Goal: Task Accomplishment & Management: Manage account settings

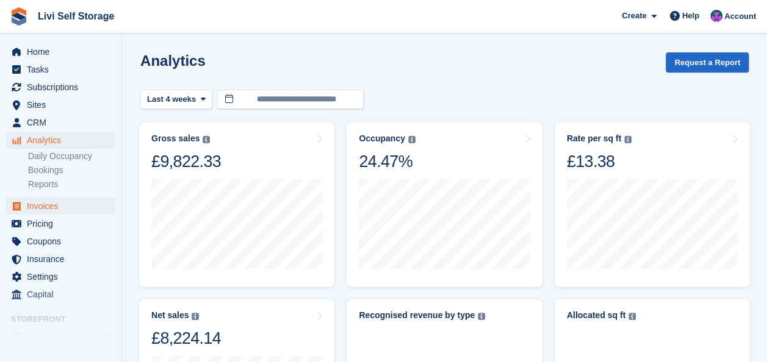
scroll to position [50, 0]
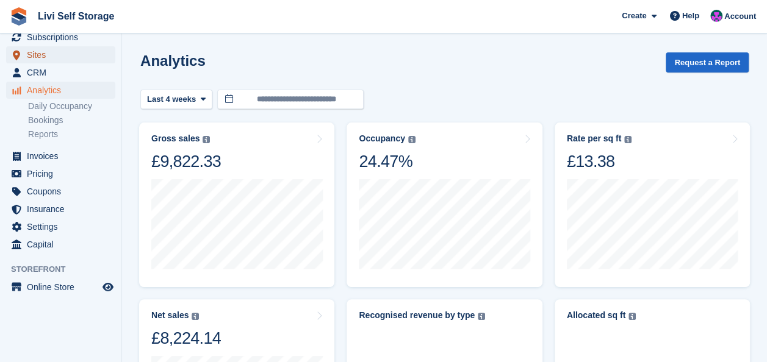
click at [32, 56] on span "Sites" at bounding box center [63, 54] width 73 height 17
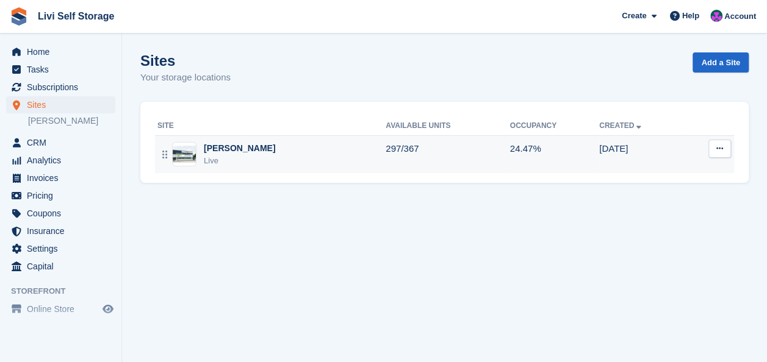
click at [222, 146] on div "[PERSON_NAME]" at bounding box center [239, 148] width 71 height 13
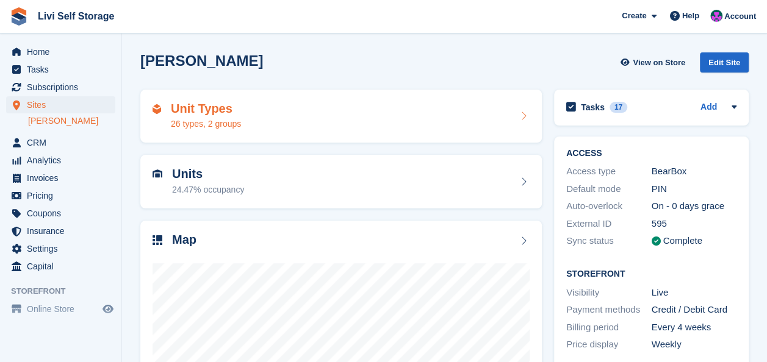
click at [198, 184] on div "24.47% occupancy" at bounding box center [208, 190] width 72 height 13
click at [191, 105] on h2 "Unit Types" at bounding box center [206, 109] width 70 height 14
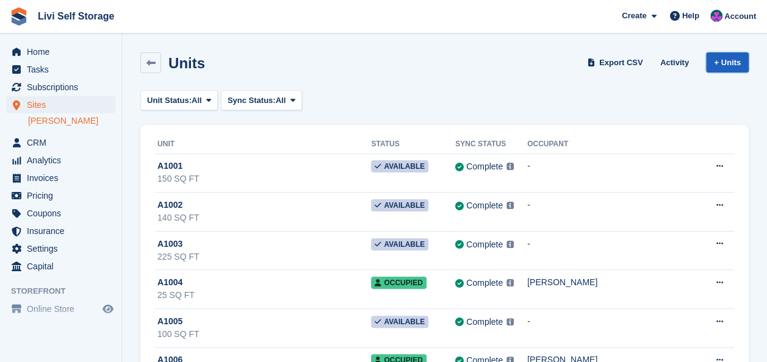
click at [724, 60] on link "+ Units" at bounding box center [727, 62] width 43 height 20
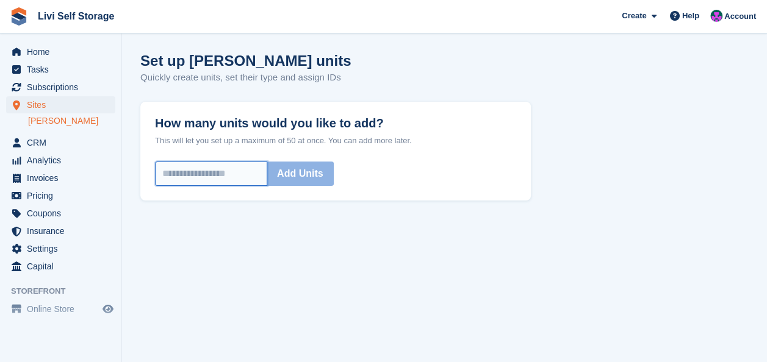
click at [259, 176] on input "How many units would you like to add?" at bounding box center [211, 174] width 112 height 24
drag, startPoint x: 223, startPoint y: 306, endPoint x: 225, endPoint y: 299, distance: 6.8
click at [224, 303] on section "Set up Livingston's units Quickly create units, set their type and assign IDs H…" at bounding box center [444, 181] width 645 height 362
click at [240, 176] on input "How many units would you like to add?" at bounding box center [211, 174] width 112 height 24
click at [389, 266] on section "Set up Livingston's units Quickly create units, set their type and assign IDs H…" at bounding box center [444, 181] width 645 height 362
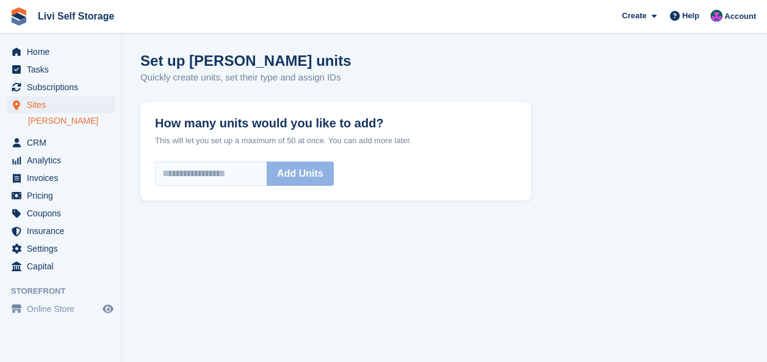
drag, startPoint x: 311, startPoint y: 251, endPoint x: 301, endPoint y: 236, distance: 17.9
click at [312, 251] on section "Set up Livingston's units Quickly create units, set their type and assign IDs H…" at bounding box center [444, 181] width 645 height 362
click at [42, 54] on span "Home" at bounding box center [63, 51] width 73 height 17
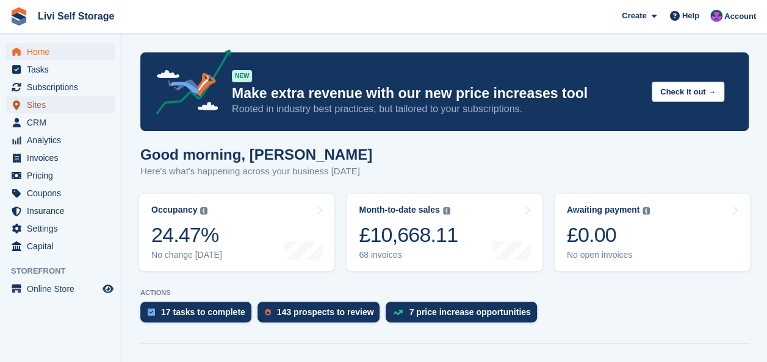
click at [37, 107] on span "Sites" at bounding box center [63, 104] width 73 height 17
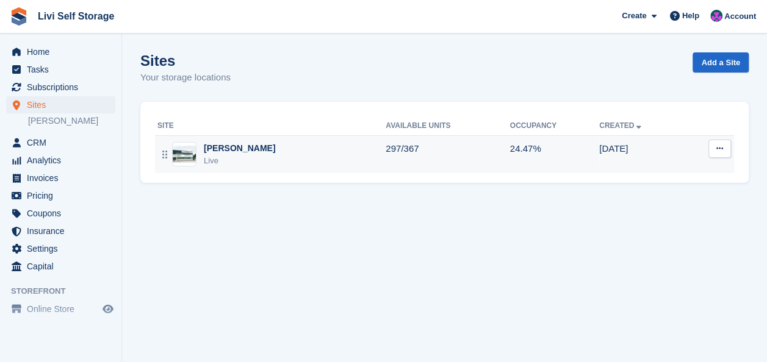
click at [230, 146] on div "[PERSON_NAME]" at bounding box center [239, 148] width 71 height 13
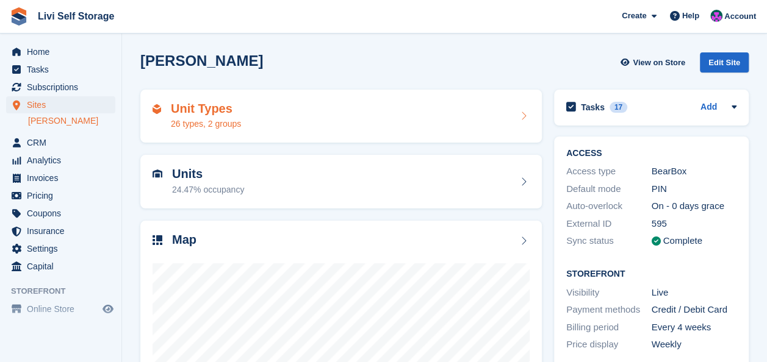
click at [209, 120] on div "26 types, 2 groups" at bounding box center [206, 124] width 70 height 13
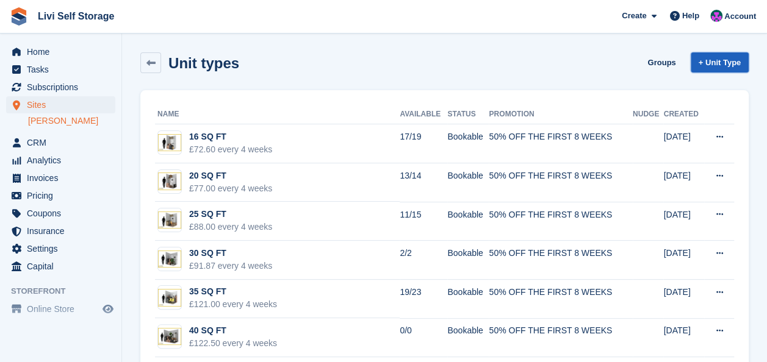
click at [713, 59] on link "+ Unit Type" at bounding box center [720, 62] width 58 height 20
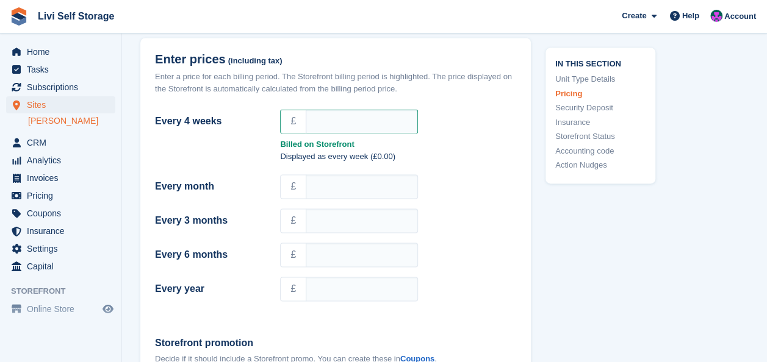
scroll to position [854, 0]
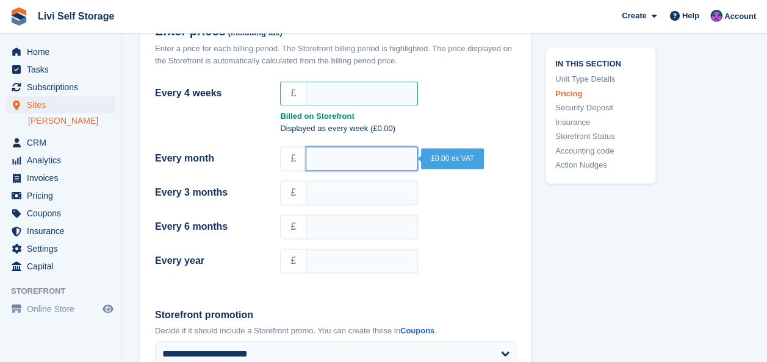
click at [334, 156] on input "Every month" at bounding box center [362, 158] width 112 height 24
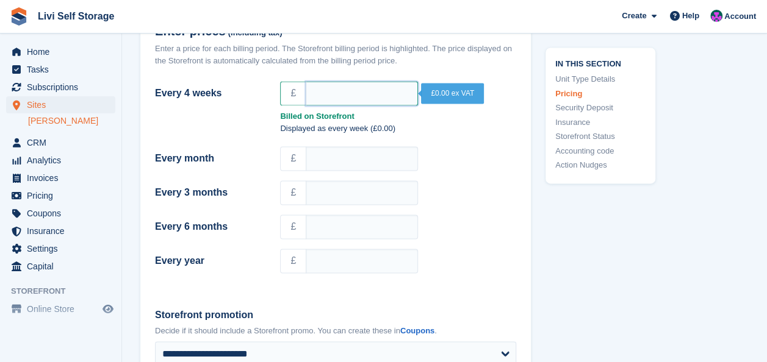
click at [320, 90] on input "Every 4 weeks" at bounding box center [362, 93] width 112 height 24
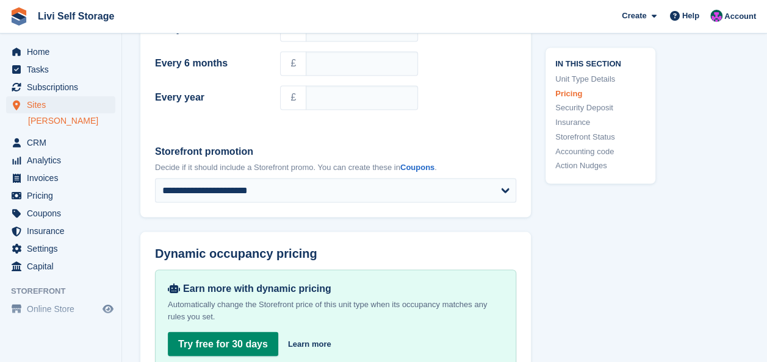
scroll to position [1037, 0]
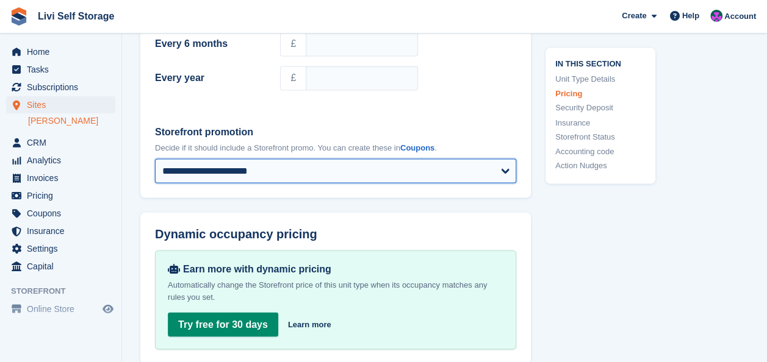
click at [501, 169] on select "**********" at bounding box center [335, 171] width 361 height 24
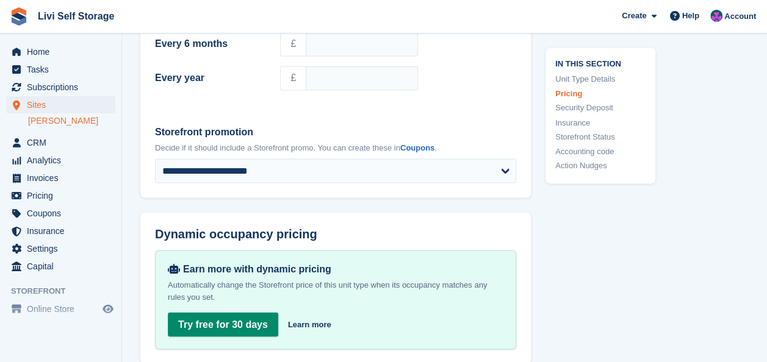
click at [644, 234] on div "In this section Unit Type Details Pricing Security Deposit Insurance Storefront…" at bounding box center [593, 257] width 124 height 2384
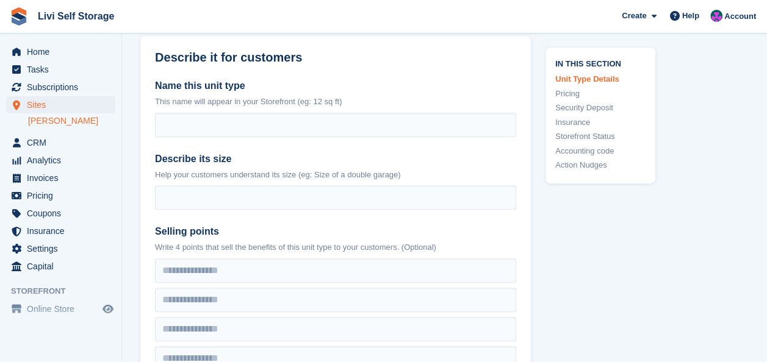
scroll to position [305, 0]
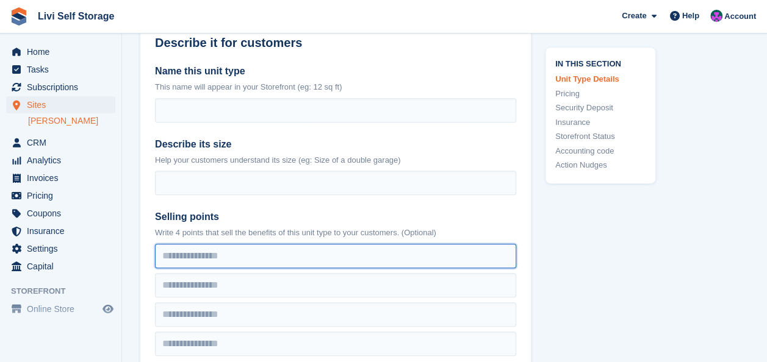
click at [242, 256] on input "text" at bounding box center [335, 256] width 361 height 24
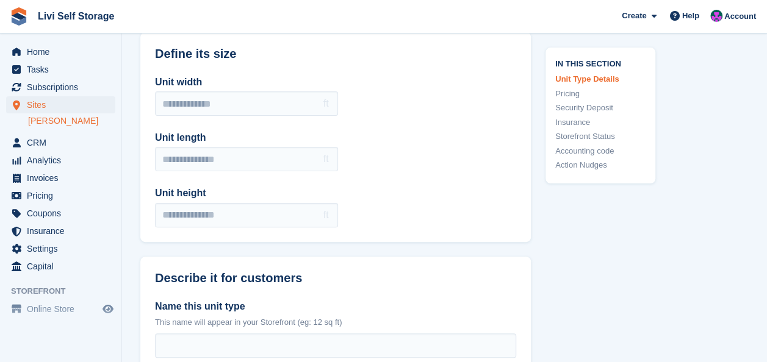
scroll to position [0, 0]
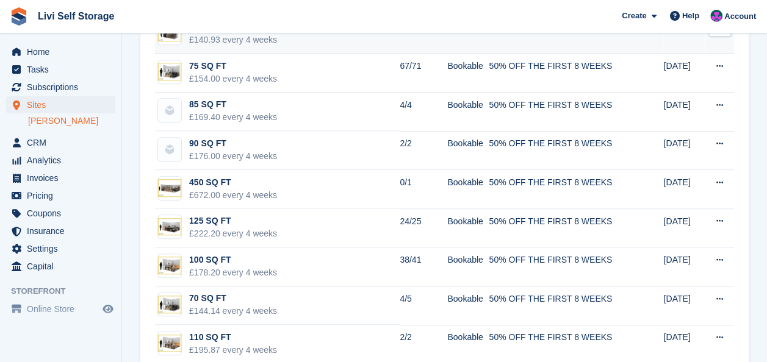
scroll to position [488, 0]
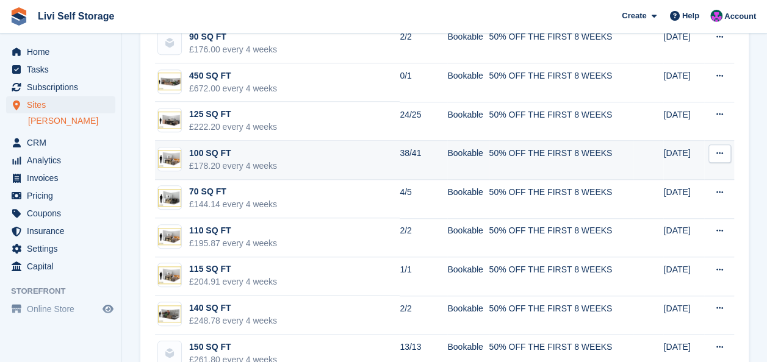
click at [199, 151] on div "100 SQ FT" at bounding box center [233, 153] width 88 height 13
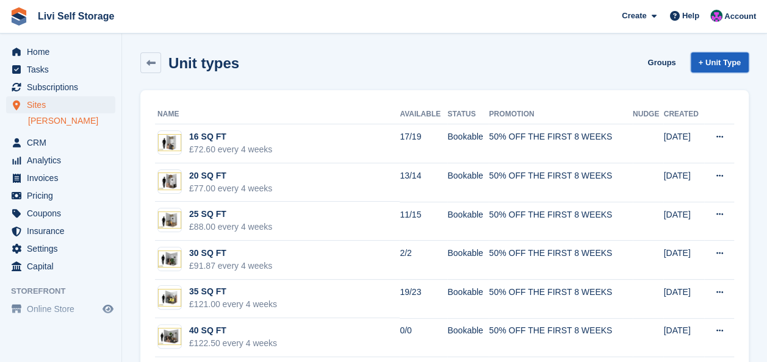
click at [714, 62] on link "+ Unit Type" at bounding box center [720, 62] width 58 height 20
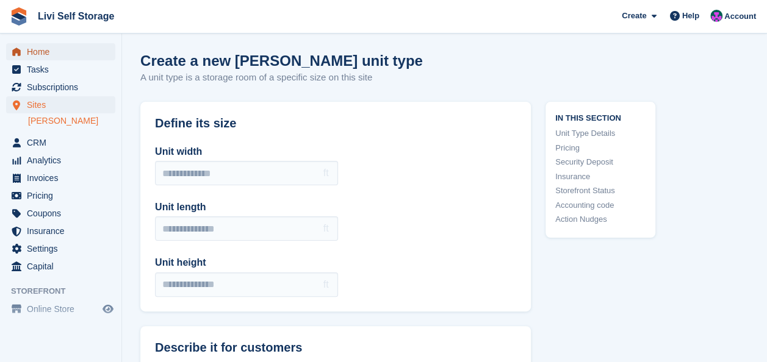
click at [40, 49] on span "Home" at bounding box center [63, 51] width 73 height 17
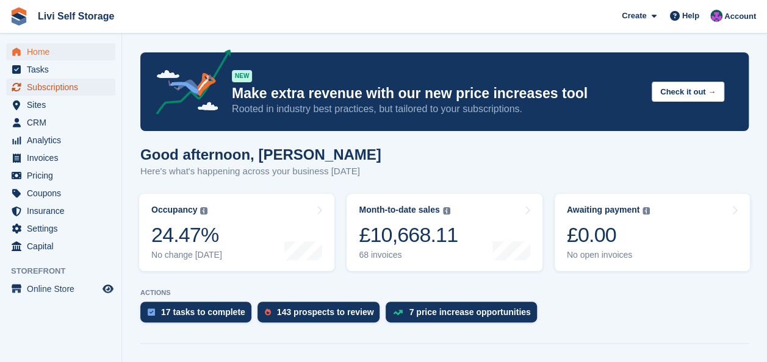
click at [48, 87] on span "Subscriptions" at bounding box center [63, 87] width 73 height 17
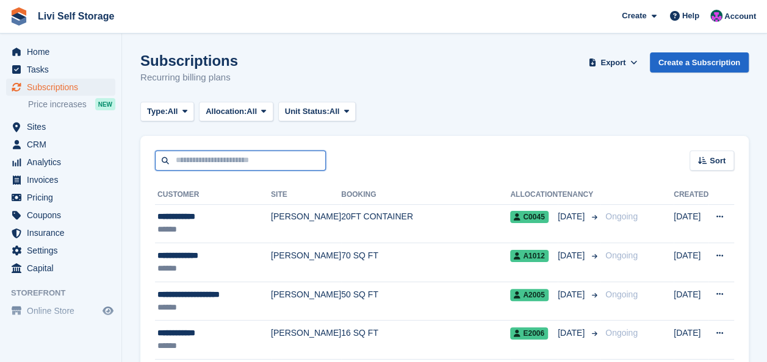
click at [231, 162] on input "text" at bounding box center [240, 161] width 171 height 20
type input "*****"
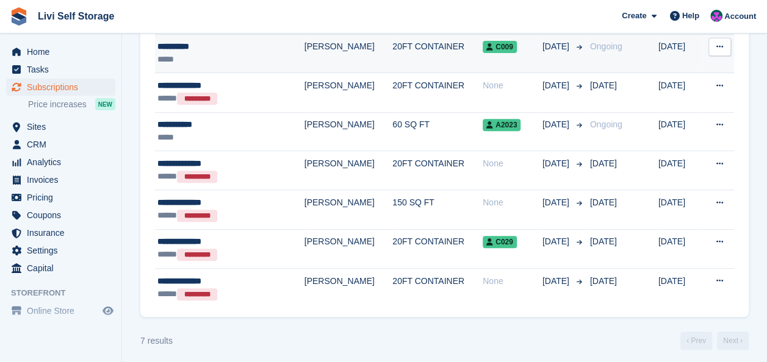
scroll to position [174, 0]
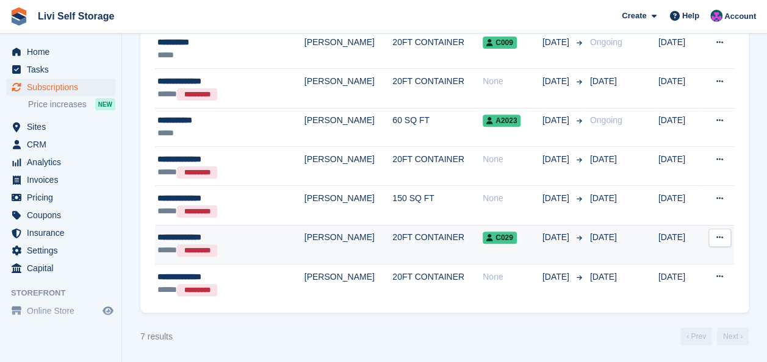
click at [307, 235] on td "[PERSON_NAME]" at bounding box center [348, 244] width 88 height 39
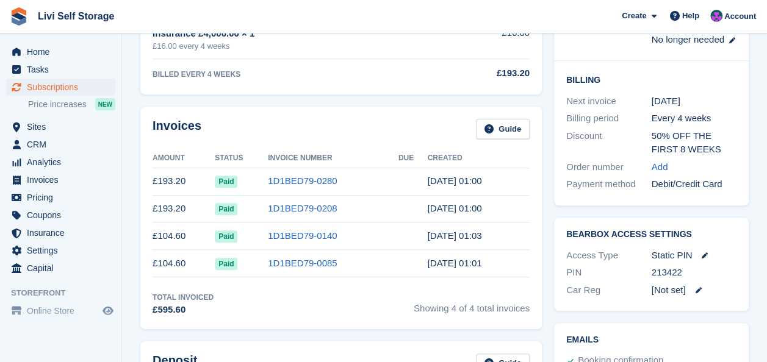
scroll to position [366, 0]
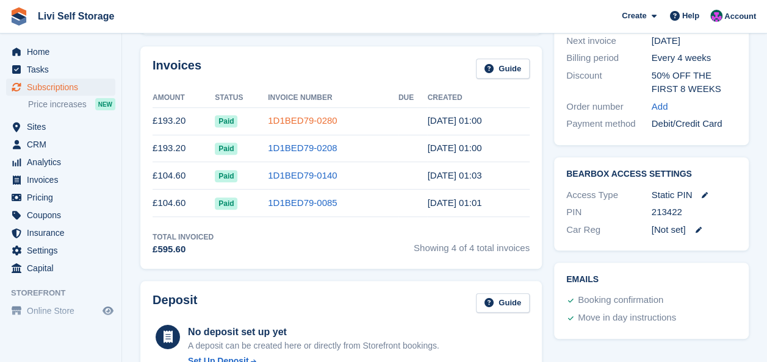
click at [286, 120] on link "1D1BED79-0280" at bounding box center [302, 120] width 69 height 10
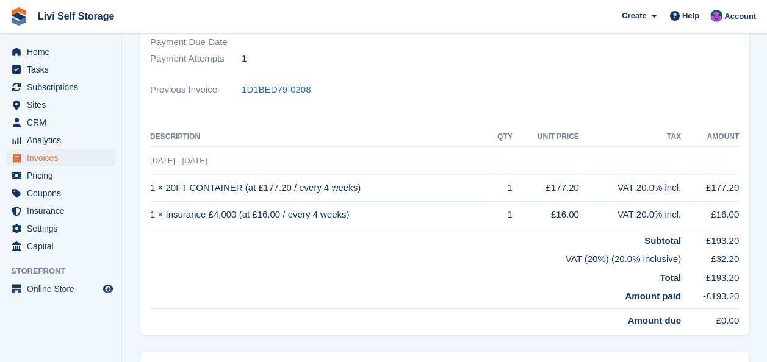
scroll to position [244, 0]
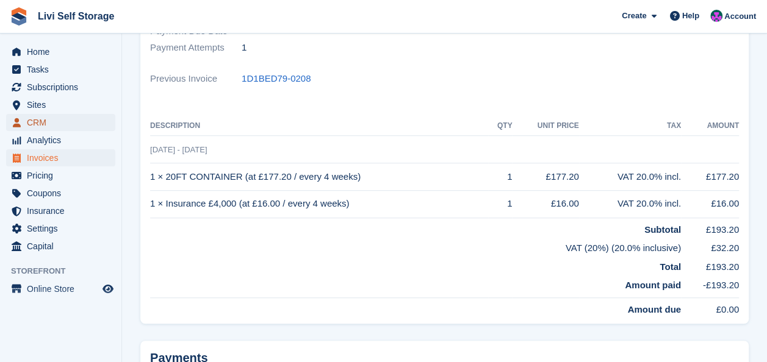
click at [38, 120] on span "CRM" at bounding box center [63, 122] width 73 height 17
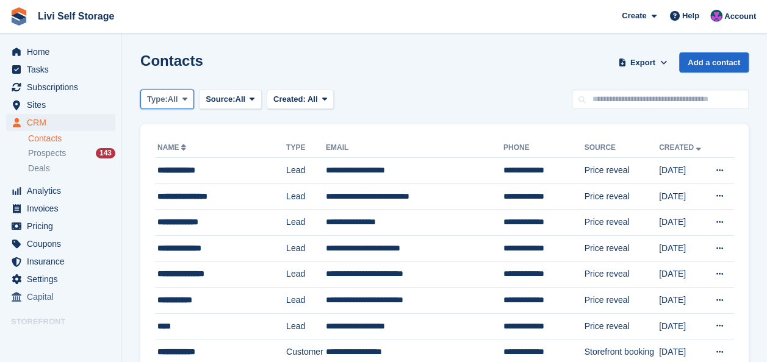
click at [189, 100] on span at bounding box center [185, 100] width 10 height 10
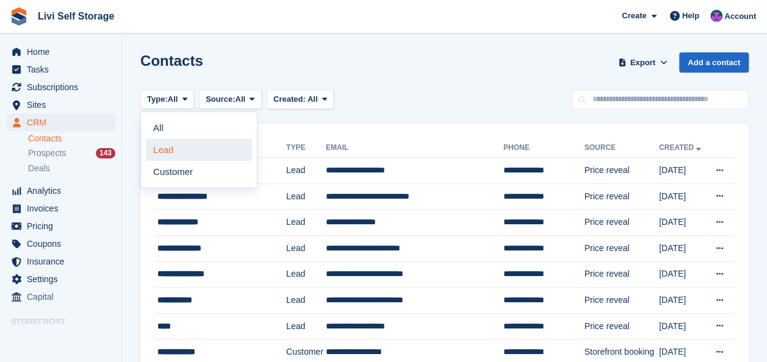
click at [174, 149] on link "Lead" at bounding box center [199, 150] width 106 height 22
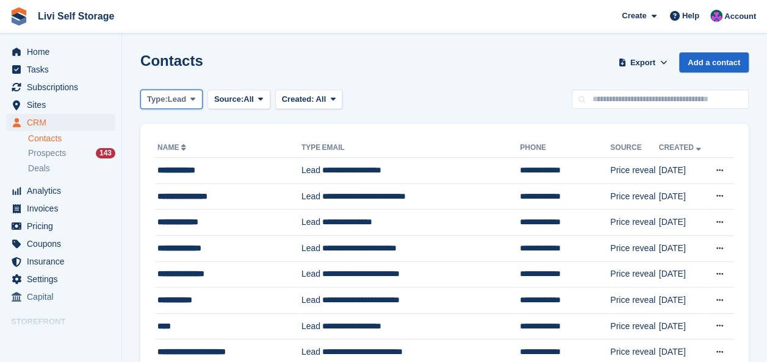
click at [194, 98] on icon at bounding box center [192, 99] width 5 height 8
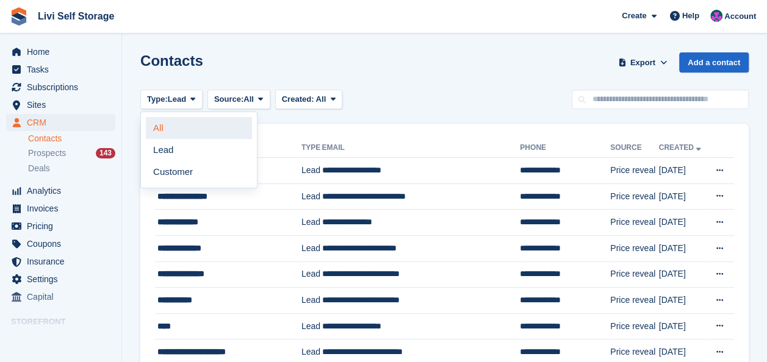
click at [160, 126] on link "All" at bounding box center [199, 128] width 106 height 22
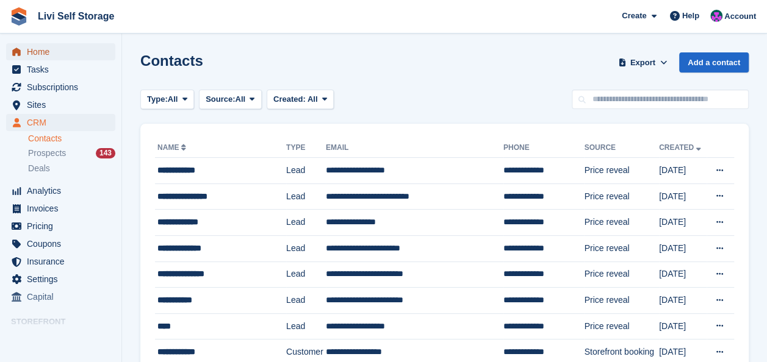
click at [42, 55] on span "Home" at bounding box center [63, 51] width 73 height 17
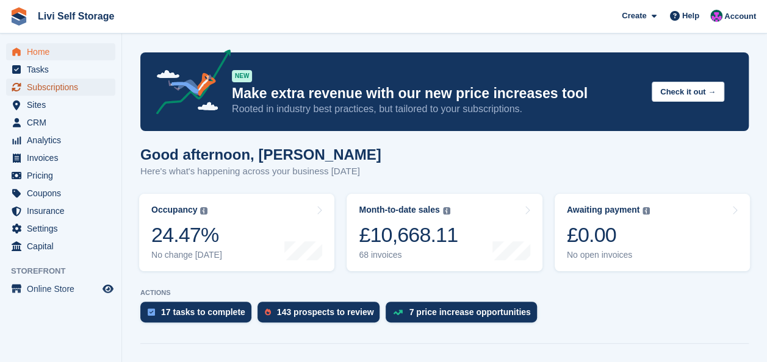
click at [53, 90] on span "Subscriptions" at bounding box center [63, 87] width 73 height 17
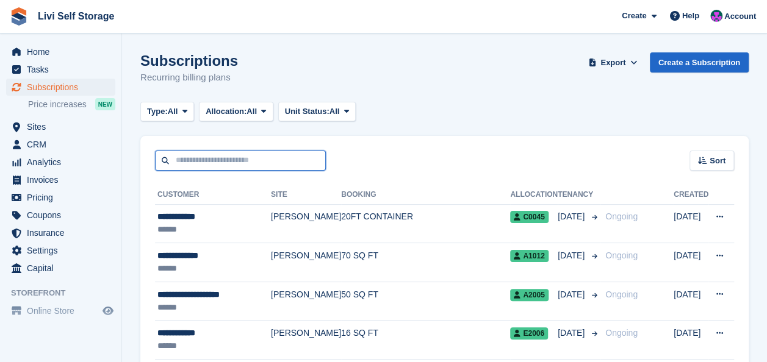
click at [209, 161] on input "text" at bounding box center [240, 161] width 171 height 20
type input "********"
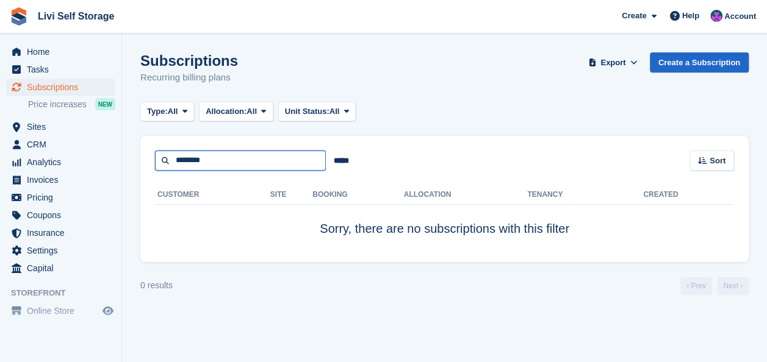
drag, startPoint x: 212, startPoint y: 159, endPoint x: 166, endPoint y: 157, distance: 46.4
click at [166, 157] on input "********" at bounding box center [240, 161] width 171 height 20
click at [185, 131] on turbo-frame "Subscriptions Recurring billing plans Export Export Subscriptions Export a CSV …" at bounding box center [444, 173] width 608 height 243
click at [216, 160] on input "********" at bounding box center [240, 161] width 171 height 20
type input "*********"
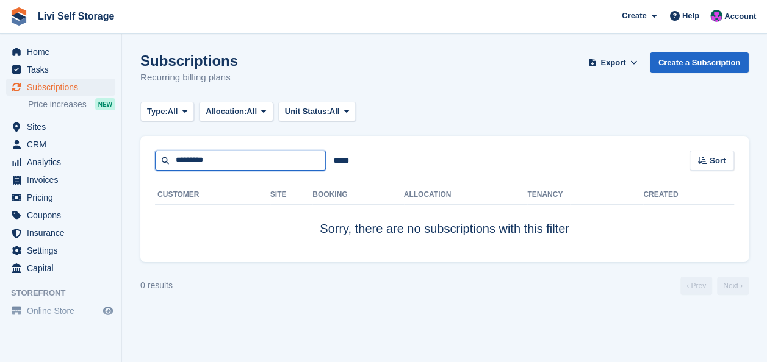
drag, startPoint x: 216, startPoint y: 160, endPoint x: 149, endPoint y: 162, distance: 67.2
click at [149, 162] on div "********* ***** Sort Sort by Customer name Date created Move in date Move out d…" at bounding box center [444, 153] width 608 height 35
type input "****"
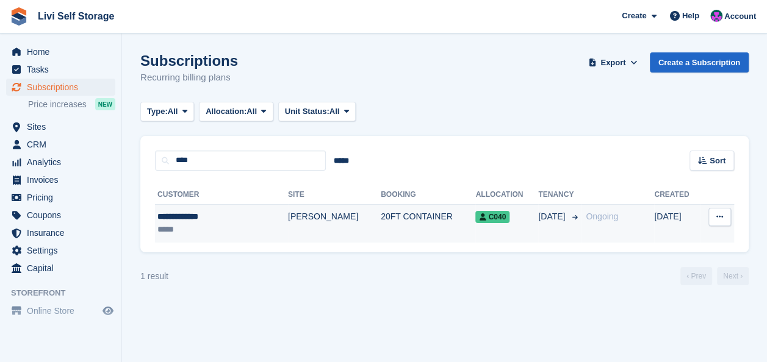
click at [177, 218] on div "**********" at bounding box center [206, 216] width 98 height 13
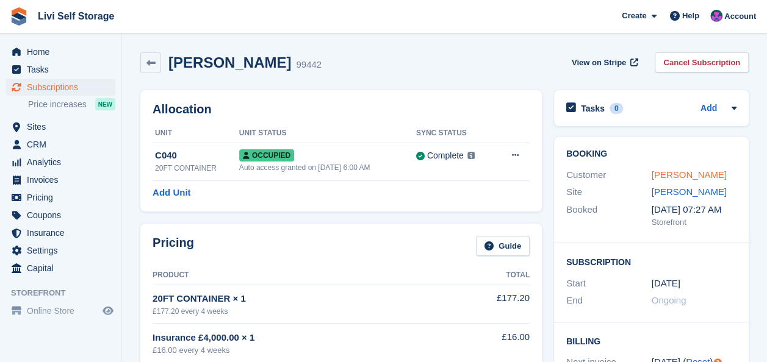
click at [675, 172] on link "[PERSON_NAME]" at bounding box center [689, 175] width 75 height 10
click at [42, 90] on span "Subscriptions" at bounding box center [63, 87] width 73 height 17
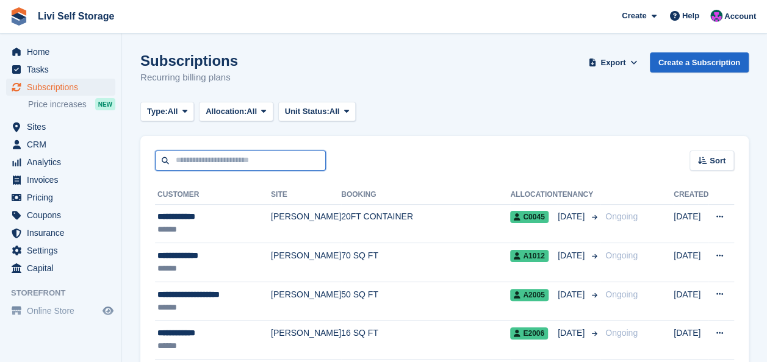
click at [206, 162] on input "text" at bounding box center [240, 161] width 171 height 20
type input "****"
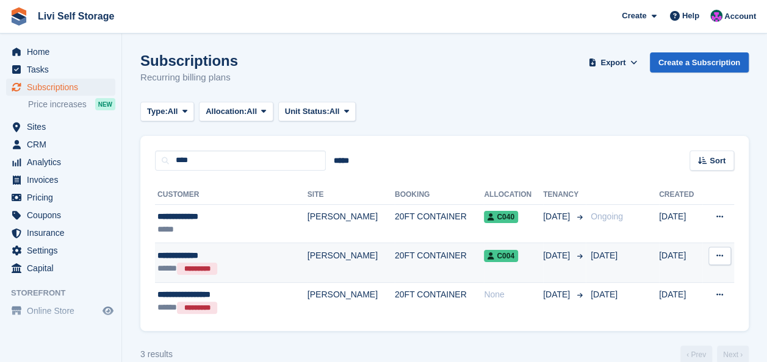
click at [395, 251] on td "20FT CONTAINER" at bounding box center [439, 262] width 89 height 39
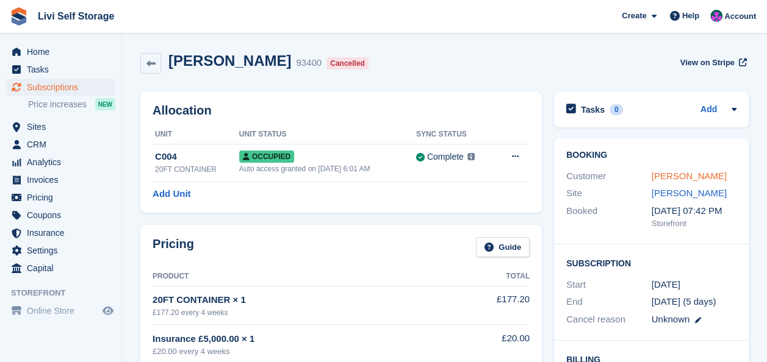
click at [689, 177] on link "[PERSON_NAME]" at bounding box center [689, 176] width 75 height 10
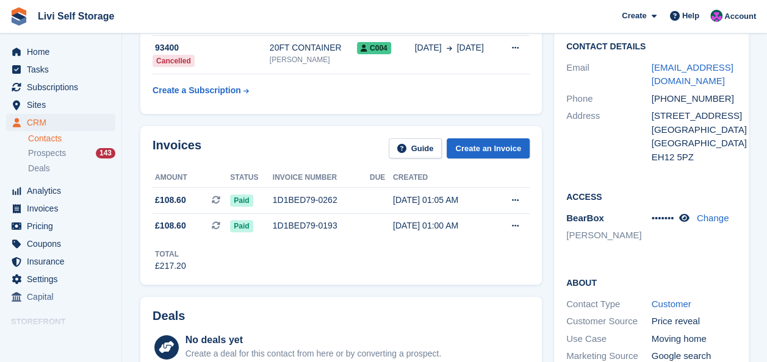
scroll to position [183, 0]
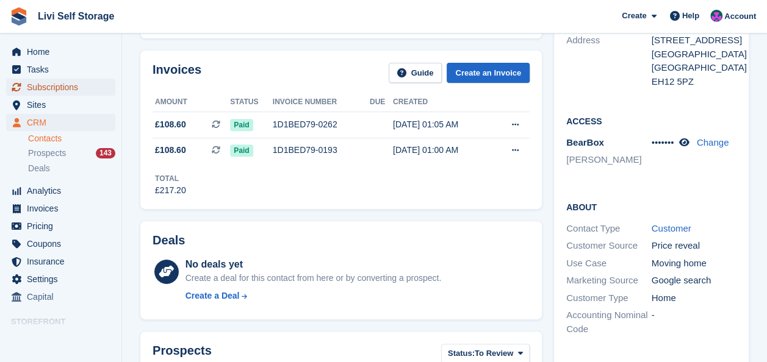
click at [51, 89] on span "Subscriptions" at bounding box center [63, 87] width 73 height 17
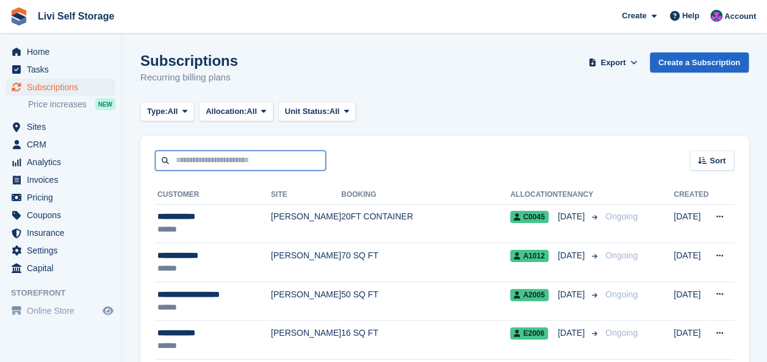
click at [188, 164] on input "text" at bounding box center [240, 161] width 171 height 20
drag, startPoint x: 423, startPoint y: 75, endPoint x: 417, endPoint y: 82, distance: 8.7
click at [423, 76] on div "Subscriptions Recurring billing plans Export Export Subscriptions Export a CSV …" at bounding box center [444, 75] width 608 height 47
click at [45, 84] on span "Subscriptions" at bounding box center [63, 87] width 73 height 17
click at [217, 162] on input "text" at bounding box center [240, 161] width 171 height 20
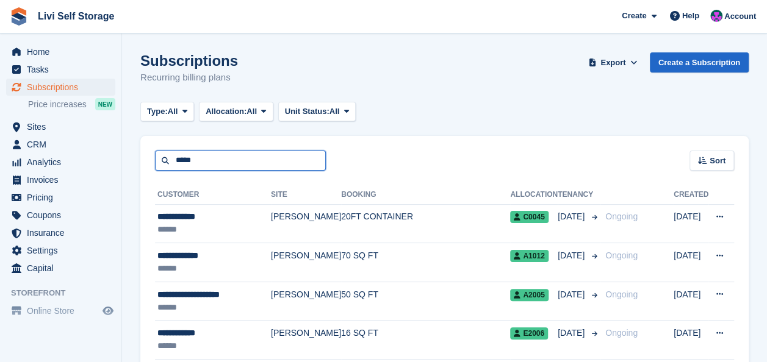
type input "*****"
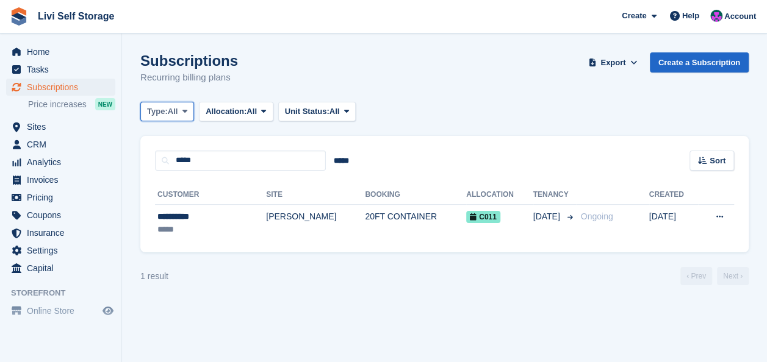
click at [186, 108] on icon at bounding box center [184, 111] width 5 height 8
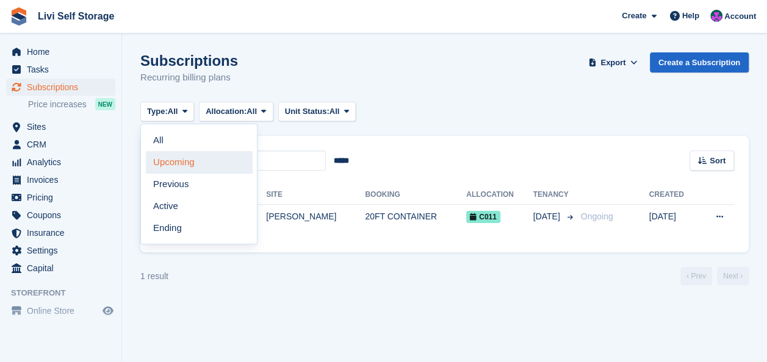
click at [166, 161] on link "Upcoming" at bounding box center [199, 162] width 106 height 22
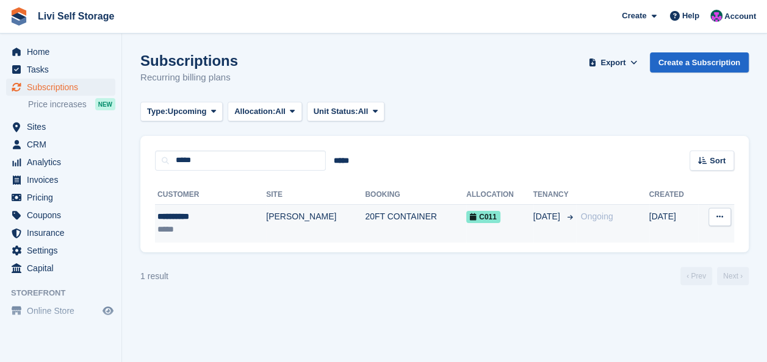
click at [183, 218] on div "**********" at bounding box center [195, 216] width 76 height 13
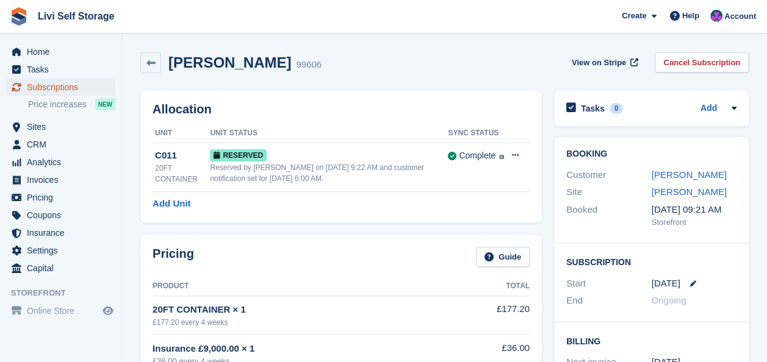
click at [43, 89] on span "Subscriptions" at bounding box center [63, 87] width 73 height 17
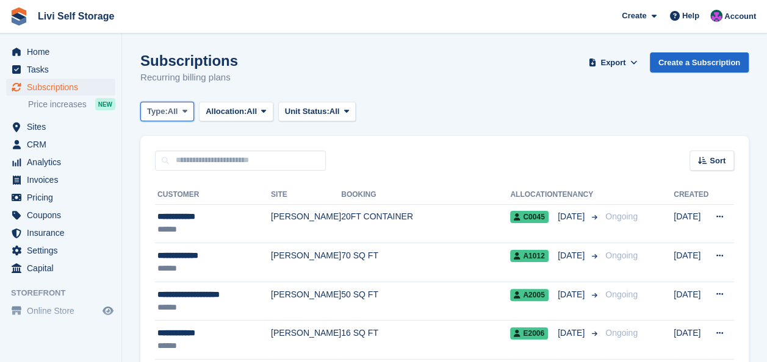
click at [189, 109] on span at bounding box center [185, 112] width 10 height 10
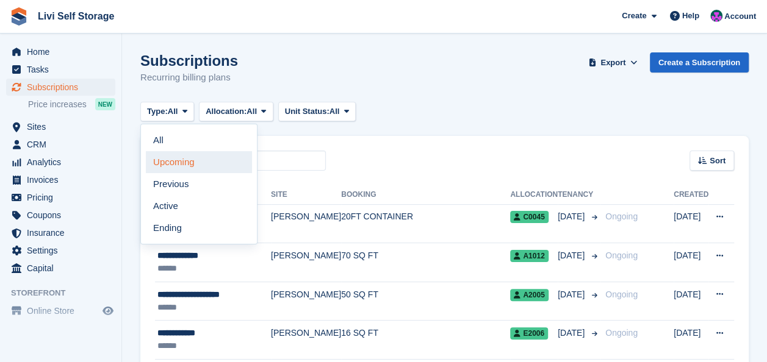
click at [172, 159] on link "Upcoming" at bounding box center [199, 162] width 106 height 22
